Goal: Check status: Check status

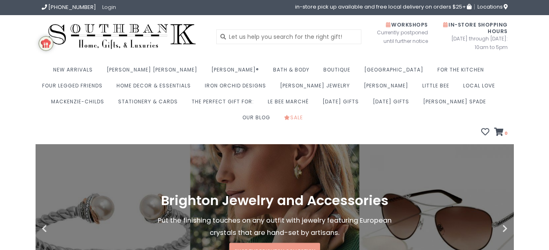
click at [102, 7] on link "Login" at bounding box center [109, 7] width 14 height 8
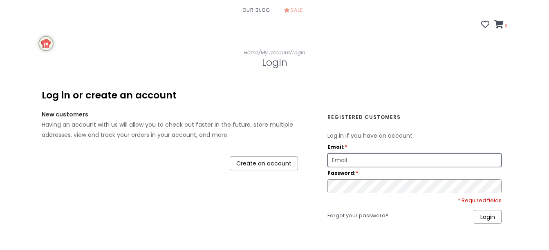
scroll to position [108, 0]
type input "annejohnson0711@yahoo.com"
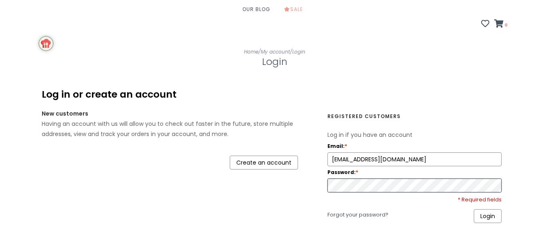
click at [488, 209] on link "Login" at bounding box center [488, 216] width 28 height 14
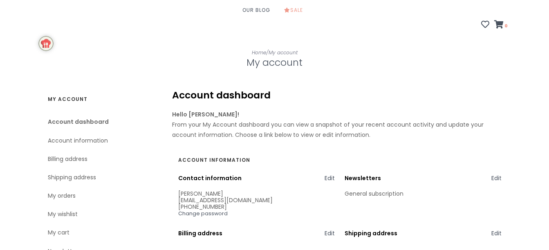
scroll to position [108, 0]
click at [65, 186] on link "My orders" at bounding box center [100, 195] width 104 height 18
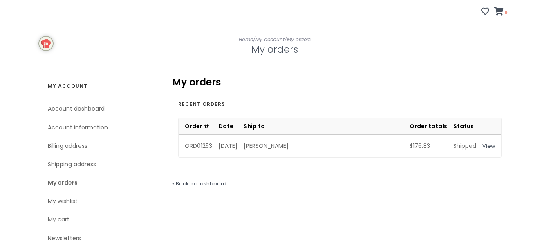
scroll to position [121, 0]
click at [488, 142] on link "View" at bounding box center [488, 145] width 13 height 7
